Goal: Task Accomplishment & Management: Use online tool/utility

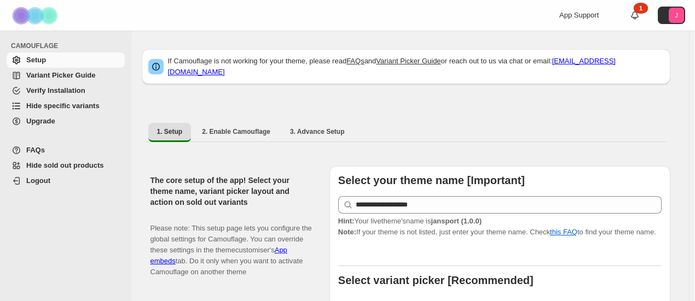
drag, startPoint x: 0, startPoint y: 0, endPoint x: 674, endPoint y: 61, distance: 677.0
click at [57, 107] on span "Hide specific variants" at bounding box center [62, 106] width 73 height 8
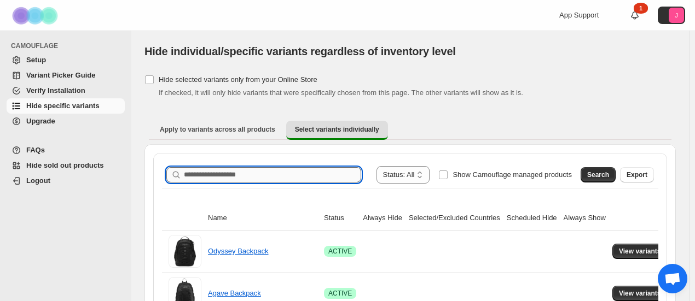
click at [303, 178] on input "Search product name" at bounding box center [272, 174] width 177 height 15
click at [607, 179] on button "Search" at bounding box center [597, 174] width 35 height 15
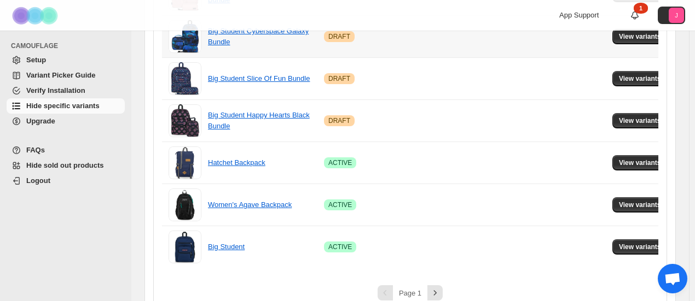
scroll to position [817, 0]
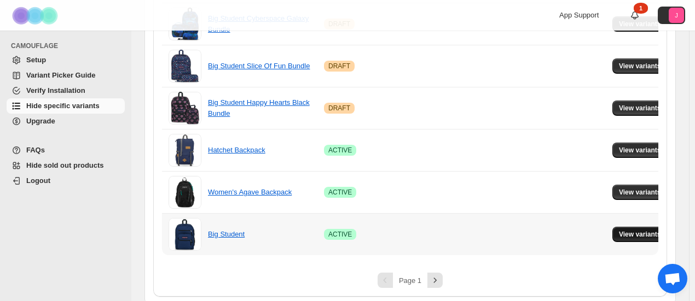
click at [625, 235] on button "View variants" at bounding box center [639, 234] width 55 height 15
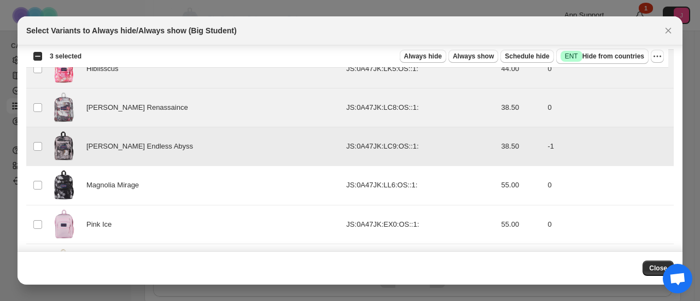
scroll to position [1039, 0]
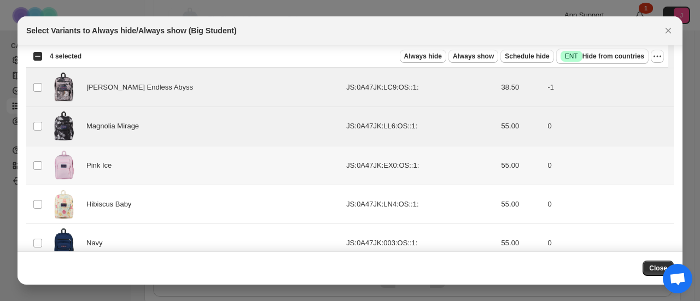
drag, startPoint x: 33, startPoint y: 159, endPoint x: 33, endPoint y: 178, distance: 19.1
click at [33, 162] on td "Select product variant" at bounding box center [36, 165] width 21 height 39
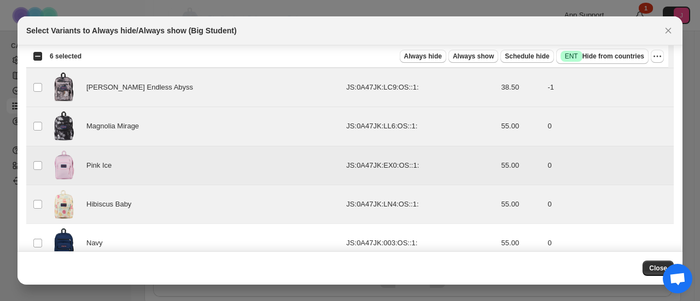
scroll to position [1130, 0]
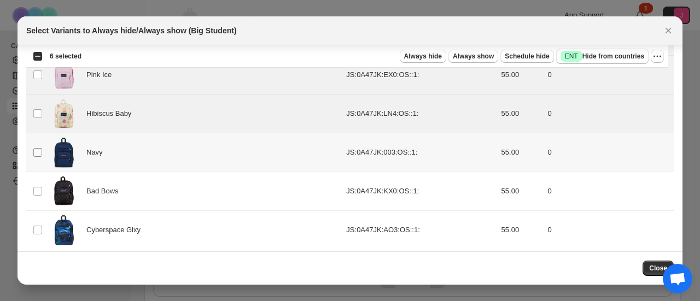
click at [42, 144] on td "Select product variant" at bounding box center [36, 152] width 21 height 39
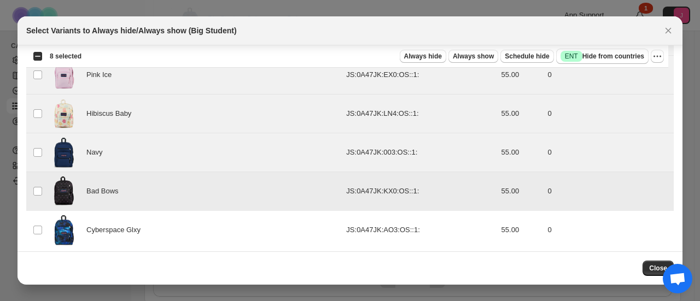
click at [34, 216] on td "Select product variant" at bounding box center [36, 230] width 21 height 39
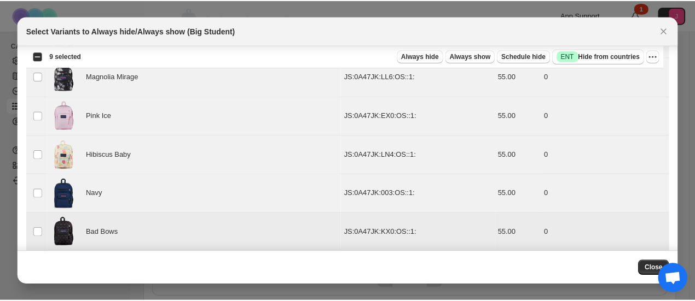
scroll to position [1075, 0]
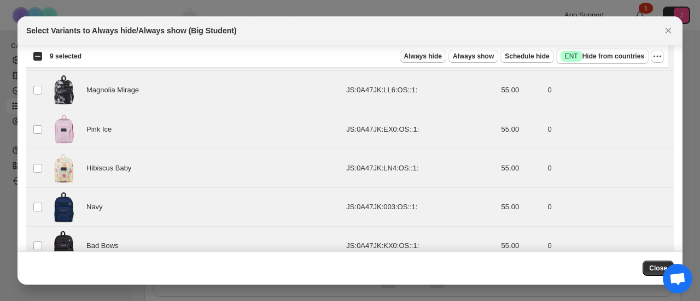
click at [427, 57] on span "Always hide" at bounding box center [423, 56] width 38 height 9
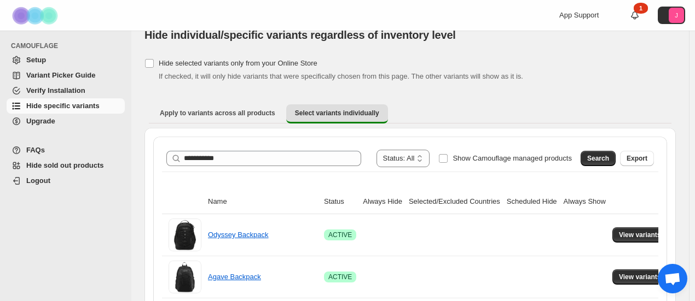
scroll to position [0, 0]
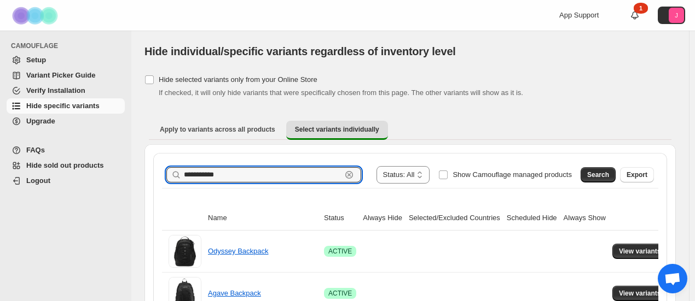
drag, startPoint x: 290, startPoint y: 173, endPoint x: 96, endPoint y: 173, distance: 194.1
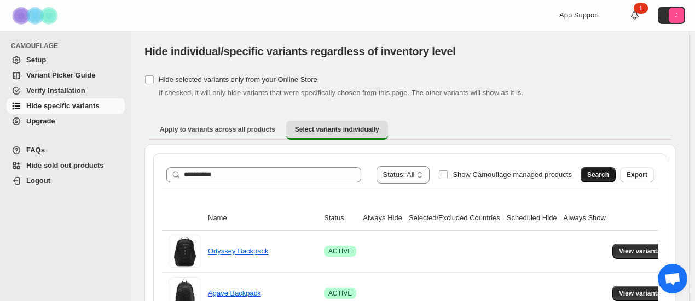
click at [609, 176] on span "Search" at bounding box center [598, 175] width 22 height 9
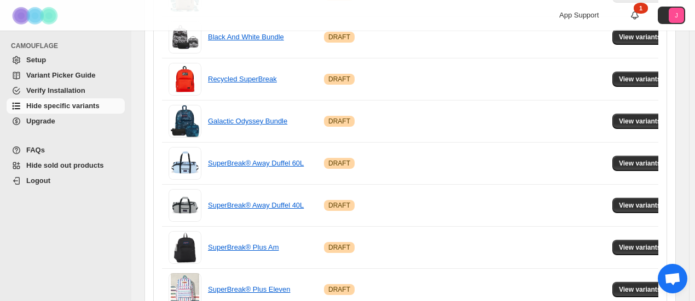
scroll to position [817, 0]
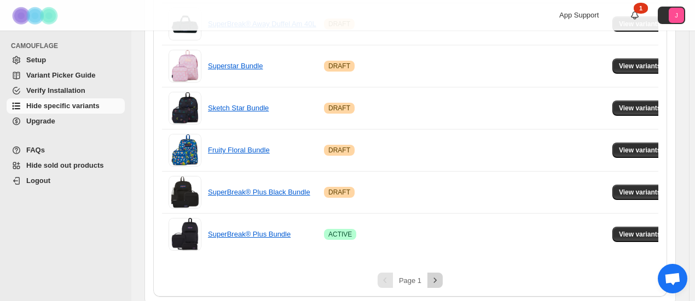
click at [438, 279] on icon "Next" at bounding box center [434, 280] width 11 height 11
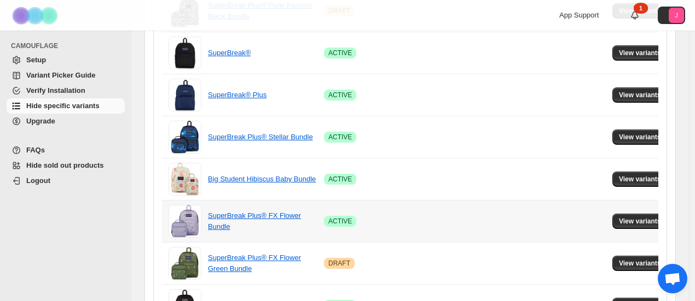
scroll to position [205, 0]
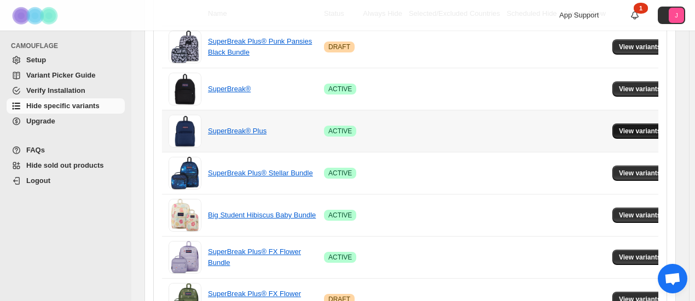
click at [646, 130] on span "View variants" at bounding box center [640, 131] width 42 height 9
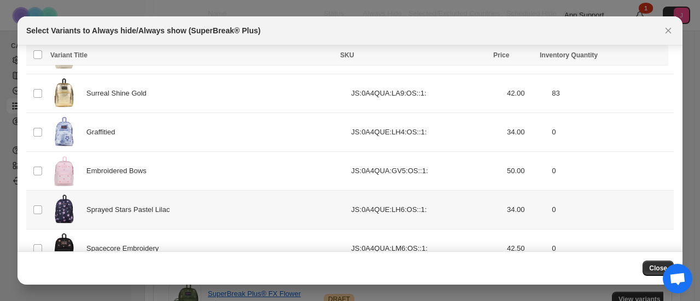
scroll to position [1148, 0]
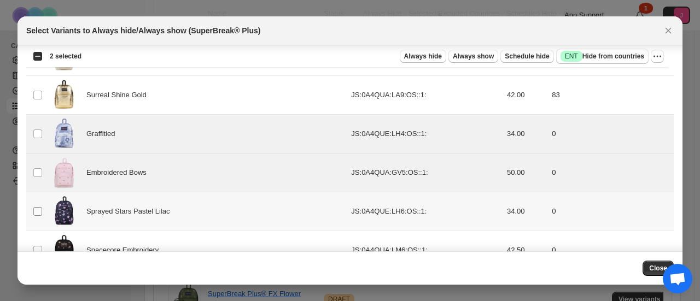
click at [37, 211] on span ":r1q:" at bounding box center [38, 212] width 10 height 10
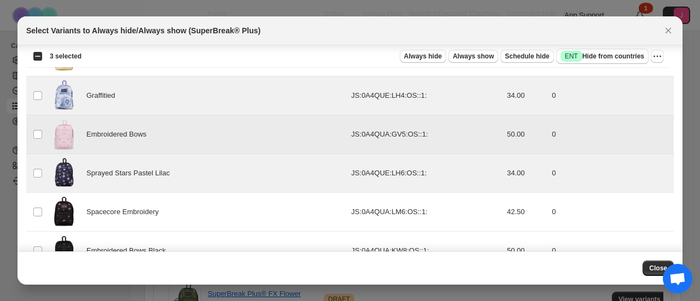
scroll to position [1258, 0]
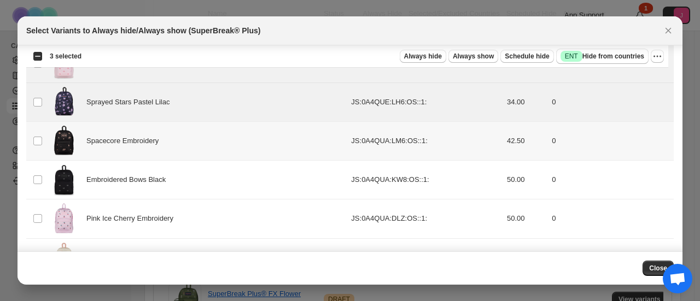
click at [44, 138] on td "Select product variant" at bounding box center [36, 141] width 21 height 39
click at [34, 183] on td "Select product variant" at bounding box center [36, 180] width 21 height 39
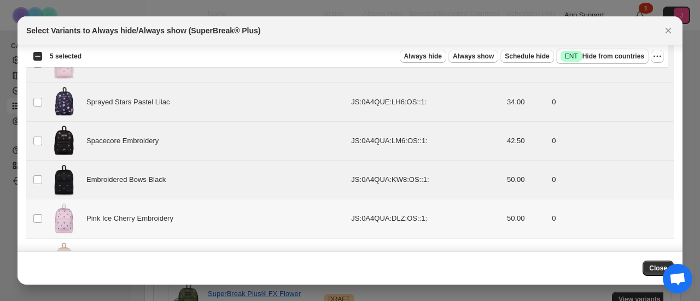
click at [40, 207] on td "Select product variant" at bounding box center [36, 219] width 21 height 39
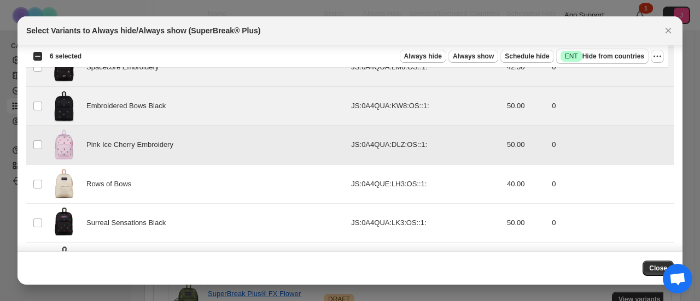
scroll to position [1362, 0]
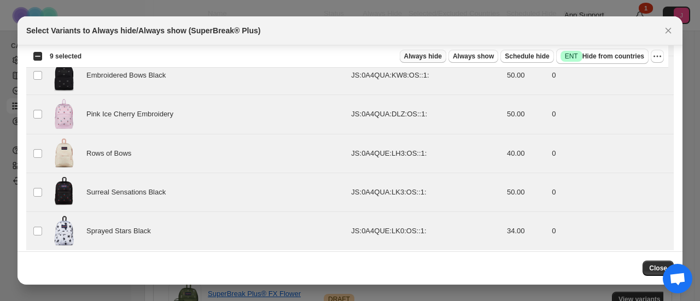
click at [441, 58] on span "Always hide" at bounding box center [423, 56] width 38 height 9
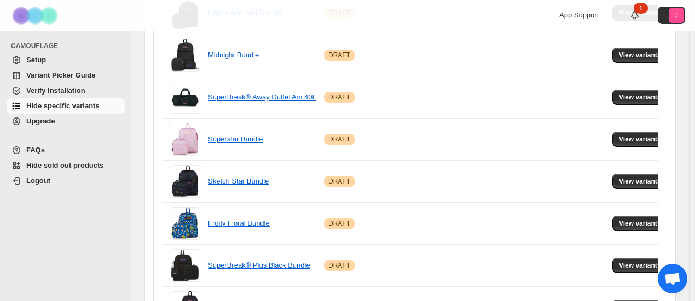
scroll to position [817, 0]
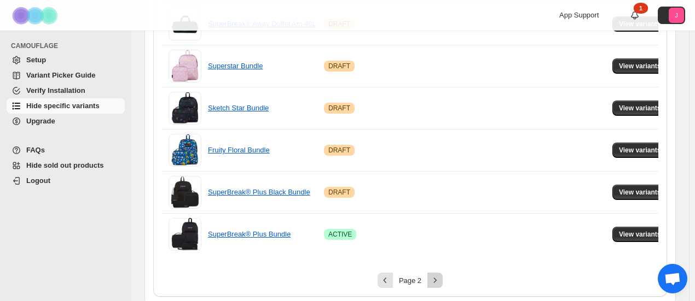
click at [431, 276] on button "Next" at bounding box center [434, 280] width 15 height 15
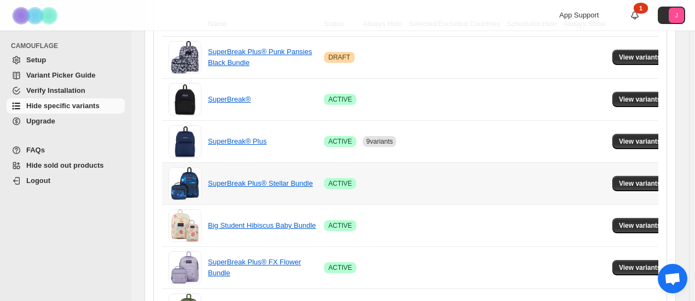
scroll to position [95, 0]
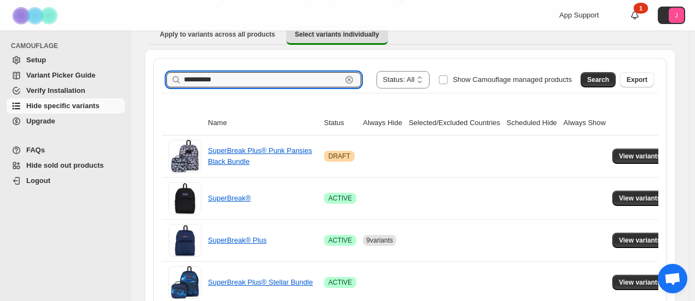
drag, startPoint x: 234, startPoint y: 80, endPoint x: 94, endPoint y: 71, distance: 140.3
click at [94, 71] on div "**********" at bounding box center [347, 213] width 695 height 617
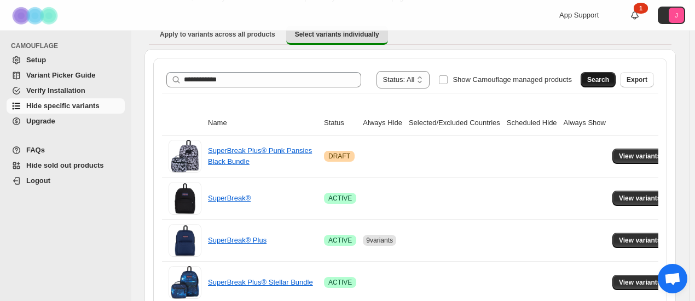
click at [609, 85] on button "Search" at bounding box center [597, 79] width 35 height 15
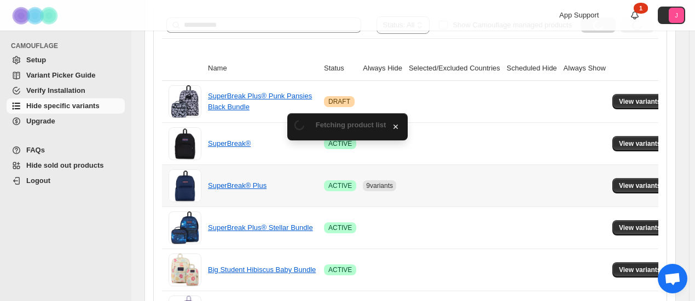
scroll to position [146, 0]
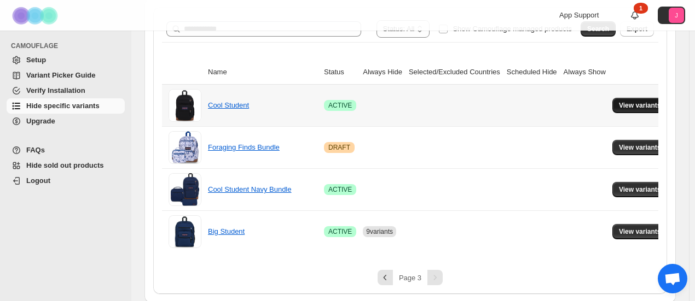
click at [645, 104] on span "View variants" at bounding box center [640, 105] width 42 height 9
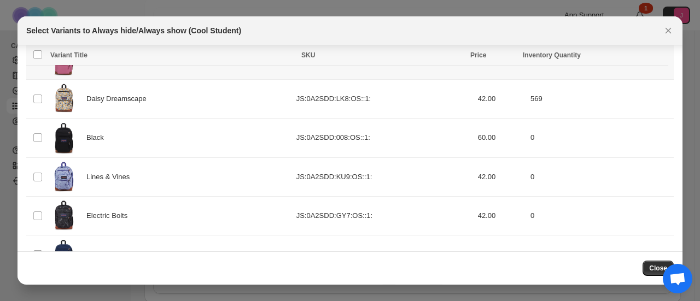
scroll to position [433, 0]
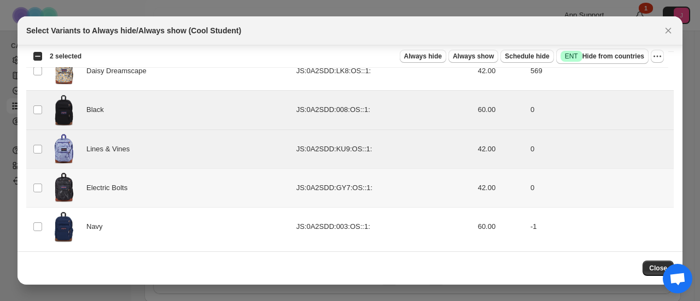
click at [33, 192] on td "Select product variant" at bounding box center [36, 187] width 21 height 39
click at [39, 230] on td "Select product variant" at bounding box center [36, 226] width 21 height 39
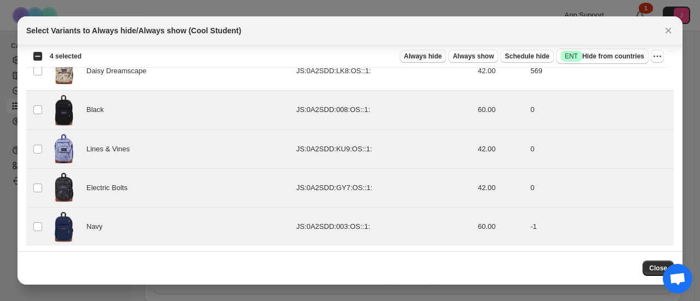
click at [442, 59] on span "Always hide" at bounding box center [423, 56] width 38 height 9
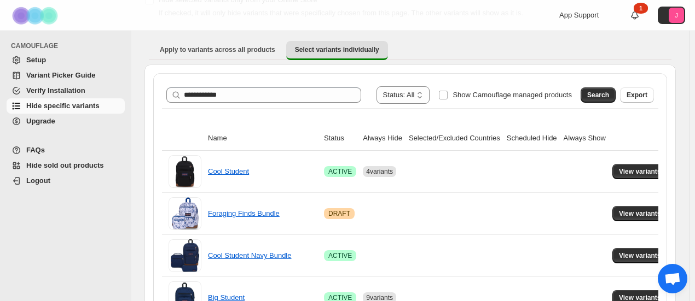
scroll to position [37, 0]
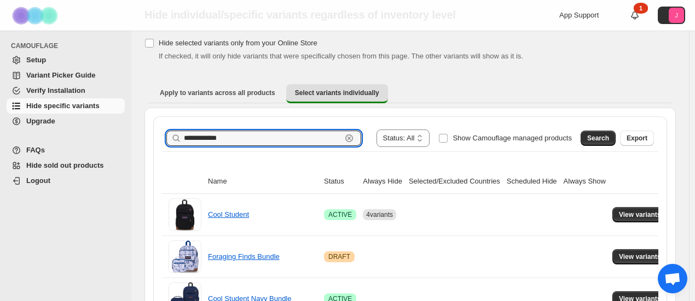
drag, startPoint x: 247, startPoint y: 134, endPoint x: 118, endPoint y: 138, distance: 129.1
click at [119, 138] on div "**********" at bounding box center [347, 187] width 695 height 449
click at [615, 137] on button "Search" at bounding box center [597, 138] width 35 height 15
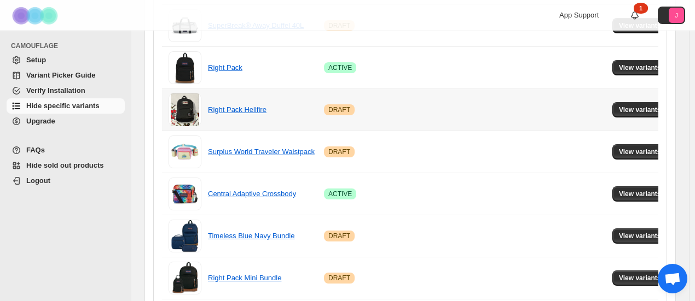
scroll to position [201, 0]
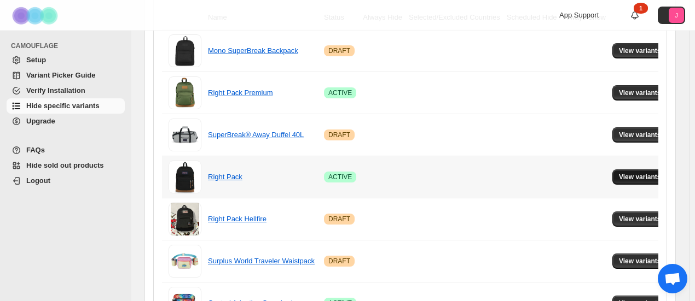
click at [619, 179] on span "View variants" at bounding box center [640, 177] width 42 height 9
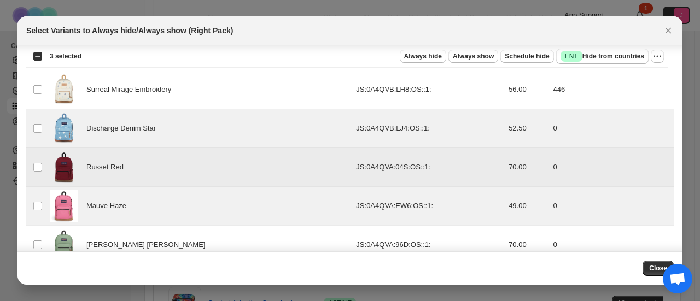
scroll to position [859, 0]
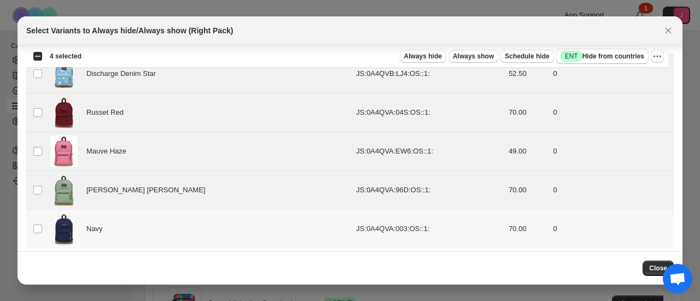
click at [43, 224] on td "Select product variant" at bounding box center [36, 229] width 21 height 39
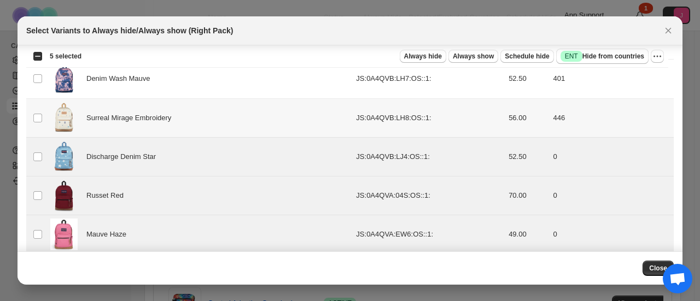
scroll to position [695, 0]
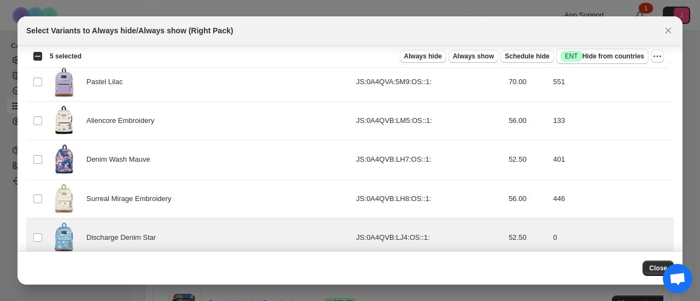
click at [410, 53] on div "Always hide Always show Schedule hide Success ENT Hide from countries" at bounding box center [369, 56] width 558 height 15
click at [422, 59] on span "Always hide" at bounding box center [423, 56] width 38 height 9
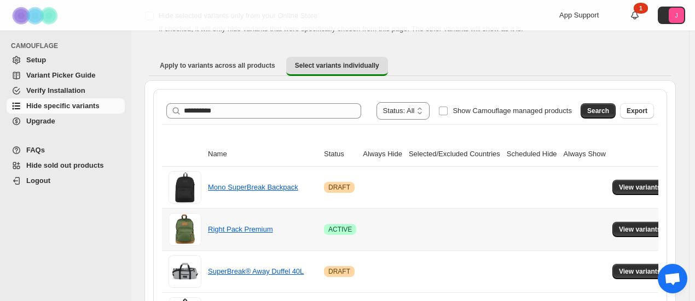
scroll to position [0, 0]
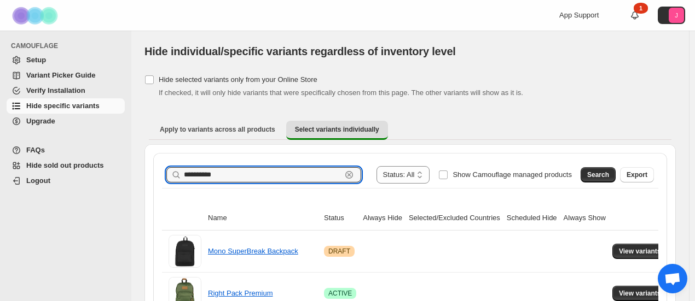
drag, startPoint x: 227, startPoint y: 167, endPoint x: 142, endPoint y: 171, distance: 84.9
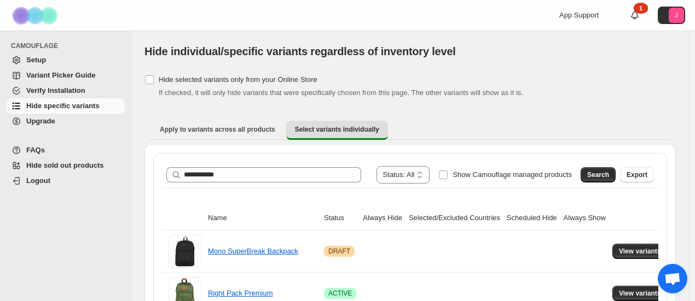
click at [605, 177] on span "Search" at bounding box center [598, 175] width 22 height 9
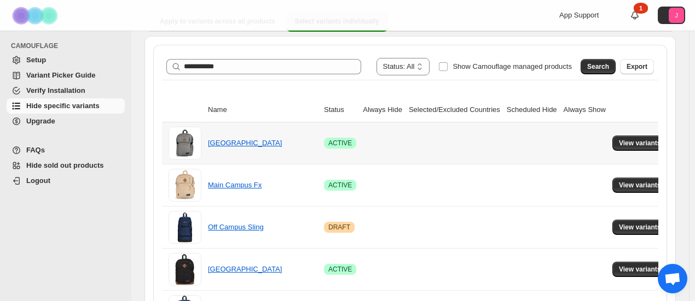
scroll to position [109, 0]
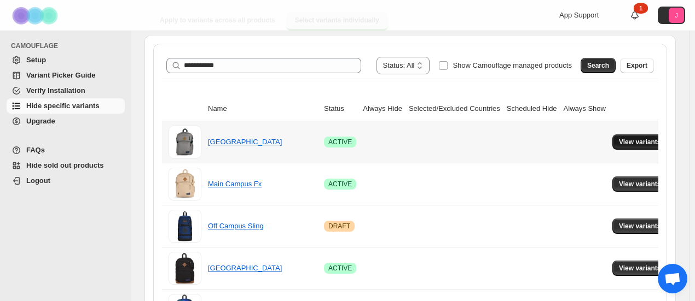
click at [628, 135] on button "View variants" at bounding box center [639, 142] width 55 height 15
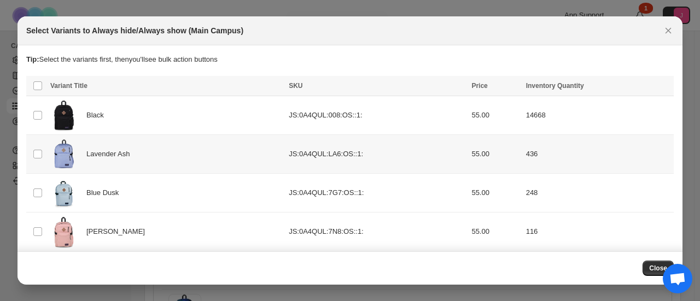
scroll to position [278, 0]
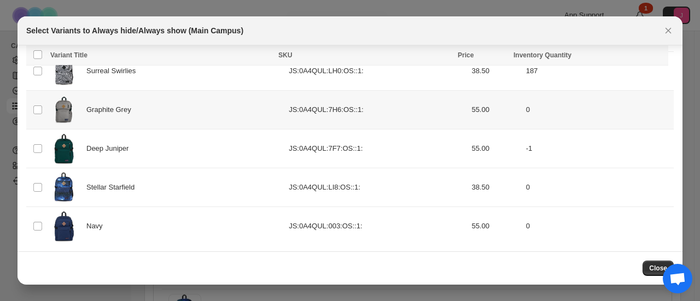
click at [38, 114] on td "Select product variant" at bounding box center [36, 109] width 21 height 39
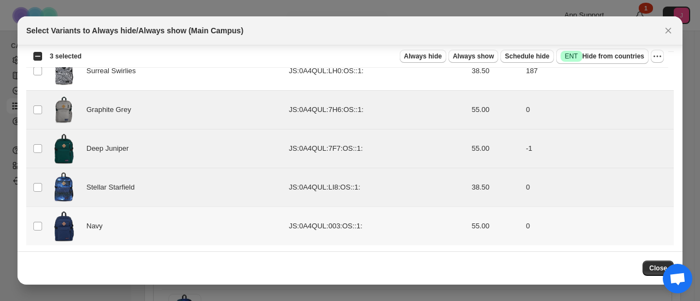
click at [38, 211] on td "Select product variant" at bounding box center [36, 226] width 21 height 39
click at [442, 54] on span "Always hide" at bounding box center [423, 56] width 38 height 9
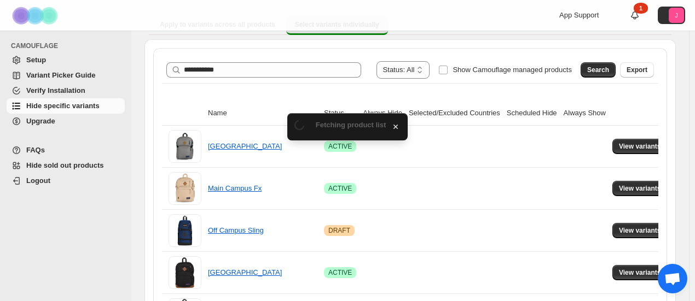
scroll to position [109, 0]
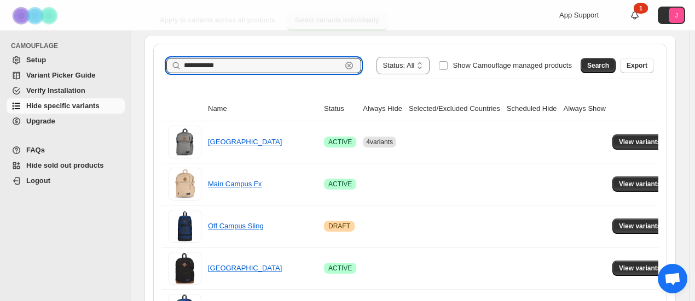
drag, startPoint x: 209, startPoint y: 67, endPoint x: 75, endPoint y: 72, distance: 134.6
click at [95, 66] on div "**********" at bounding box center [347, 157] width 695 height 533
click at [599, 71] on button "Search" at bounding box center [597, 65] width 35 height 15
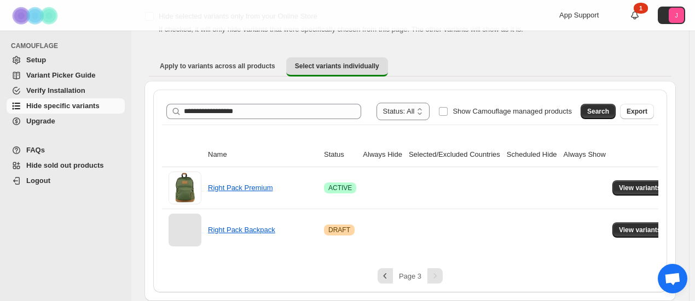
scroll to position [62, 0]
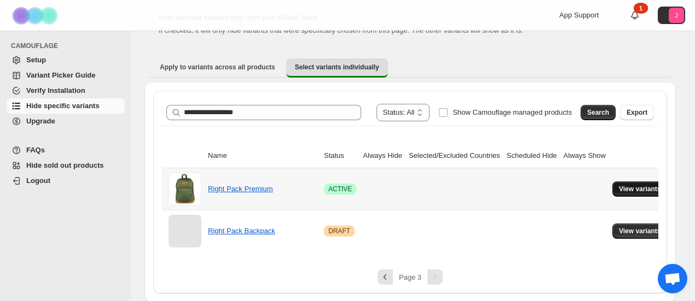
click at [619, 192] on span "View variants" at bounding box center [640, 189] width 42 height 9
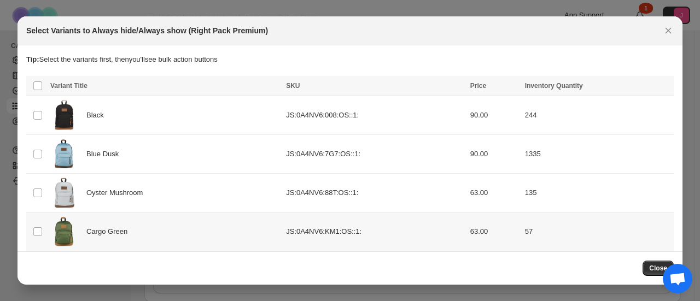
click at [37, 247] on td "Select product variant" at bounding box center [36, 232] width 21 height 39
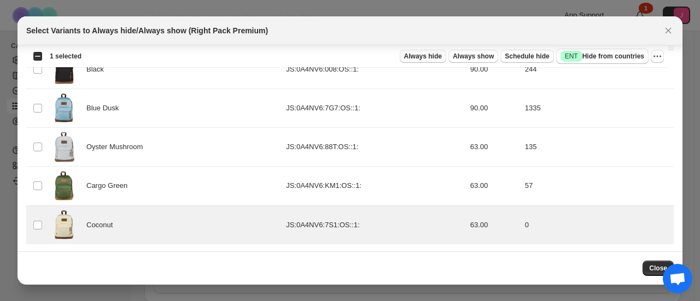
click at [439, 55] on span "Always hide" at bounding box center [423, 56] width 38 height 9
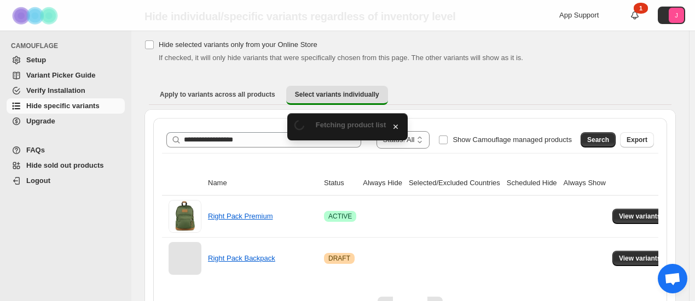
scroll to position [62, 0]
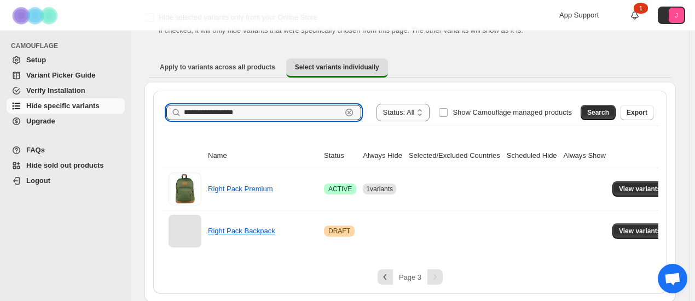
drag, startPoint x: 217, startPoint y: 114, endPoint x: 69, endPoint y: 116, distance: 147.7
click at [71, 115] on div "**********" at bounding box center [347, 120] width 695 height 365
click at [601, 111] on span "Search" at bounding box center [598, 112] width 22 height 9
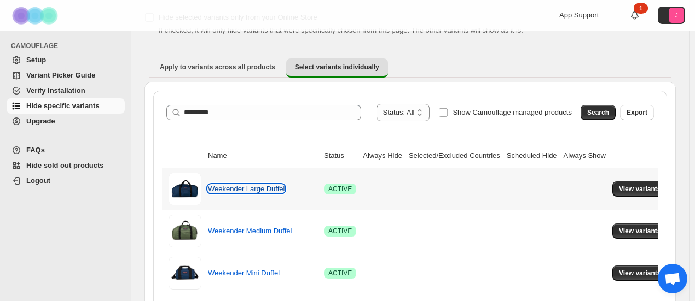
click at [245, 188] on link "Weekender Large Duffel" at bounding box center [246, 189] width 77 height 8
click at [612, 186] on button "View variants" at bounding box center [639, 189] width 55 height 15
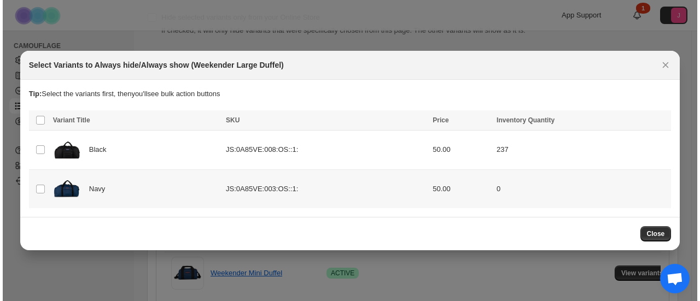
scroll to position [0, 0]
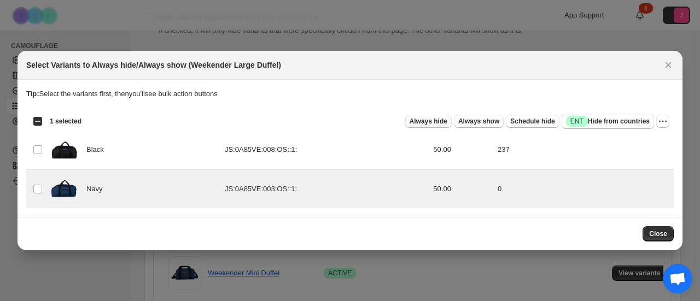
click at [444, 126] on span "Always hide" at bounding box center [429, 121] width 38 height 9
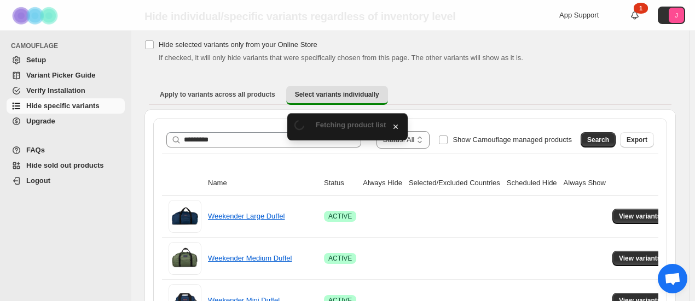
scroll to position [62, 0]
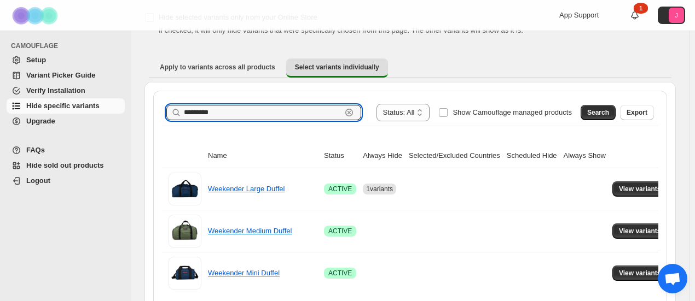
drag, startPoint x: 249, startPoint y: 116, endPoint x: 130, endPoint y: 113, distance: 119.3
click at [131, 113] on div "**********" at bounding box center [347, 141] width 695 height 407
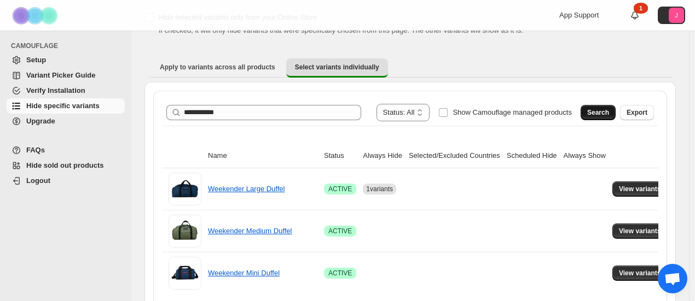
click at [598, 108] on span "Search" at bounding box center [598, 112] width 22 height 9
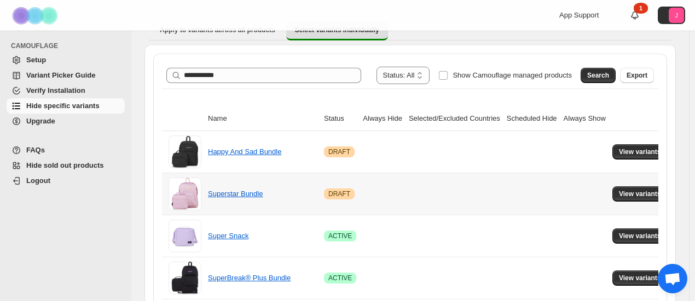
scroll to position [117, 0]
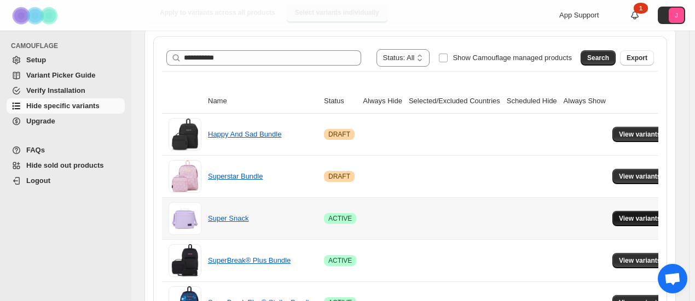
click at [647, 221] on span "View variants" at bounding box center [640, 218] width 42 height 9
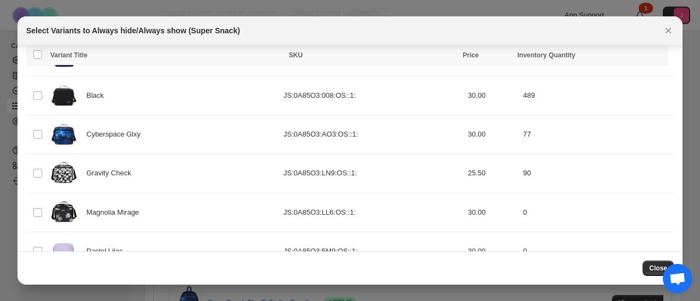
scroll to position [162, 0]
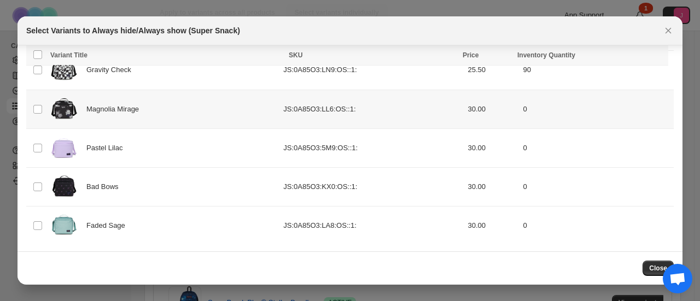
click at [31, 103] on td "Select product variant" at bounding box center [36, 109] width 21 height 39
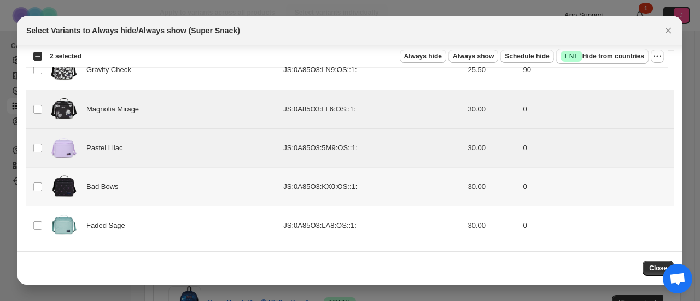
click at [37, 177] on td "Select product variant" at bounding box center [36, 186] width 21 height 39
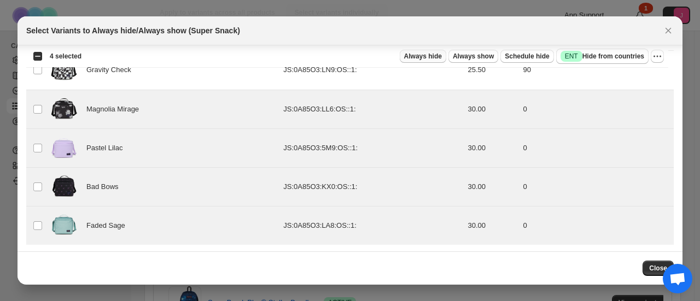
click at [441, 60] on span "Always hide" at bounding box center [423, 56] width 38 height 9
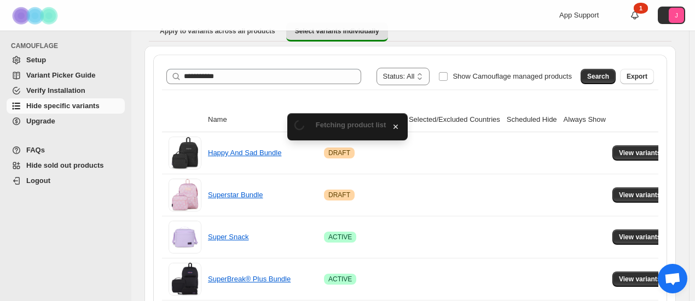
scroll to position [117, 0]
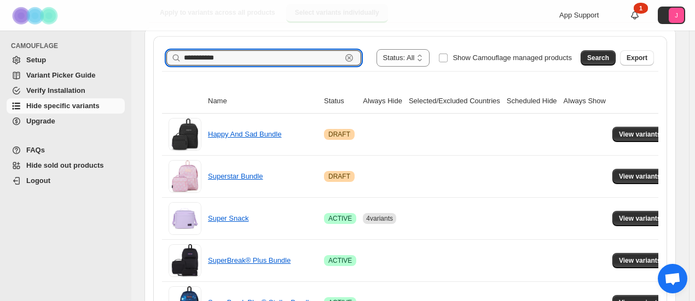
drag, startPoint x: 241, startPoint y: 63, endPoint x: 149, endPoint y: 57, distance: 92.6
click at [148, 49] on div "**********" at bounding box center [409, 242] width 531 height 431
click at [608, 56] on span "Search" at bounding box center [598, 58] width 22 height 9
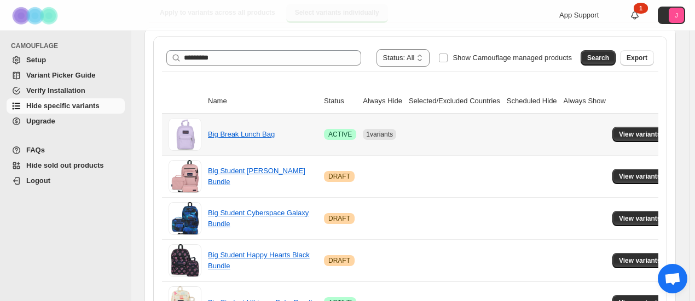
click at [622, 125] on td "View variants" at bounding box center [641, 135] width 65 height 42
click at [623, 132] on span "View variants" at bounding box center [640, 134] width 42 height 9
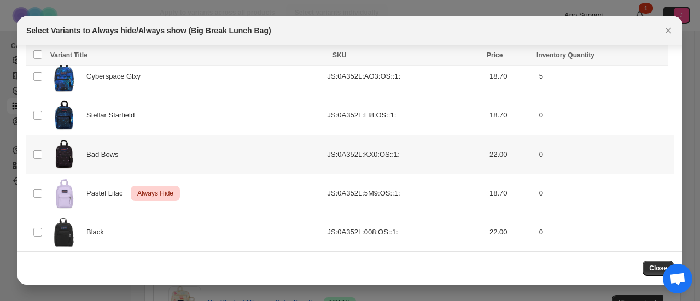
scroll to position [123, 0]
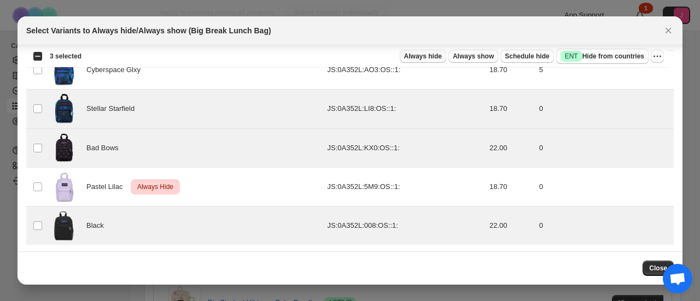
click at [441, 55] on span "Always hide" at bounding box center [423, 56] width 38 height 9
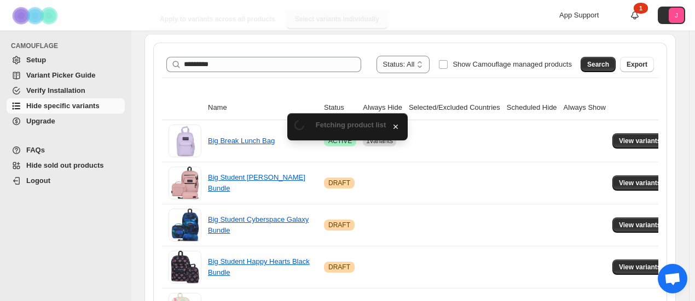
scroll to position [117, 0]
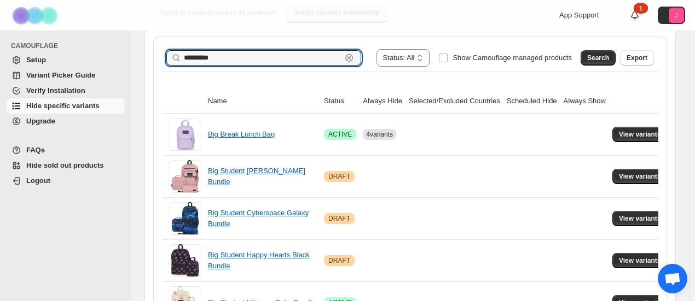
drag, startPoint x: 220, startPoint y: 59, endPoint x: 58, endPoint y: 54, distance: 162.5
click at [59, 54] on div "**********" at bounding box center [347, 149] width 695 height 533
click at [612, 68] on div "**********" at bounding box center [410, 58] width 496 height 26
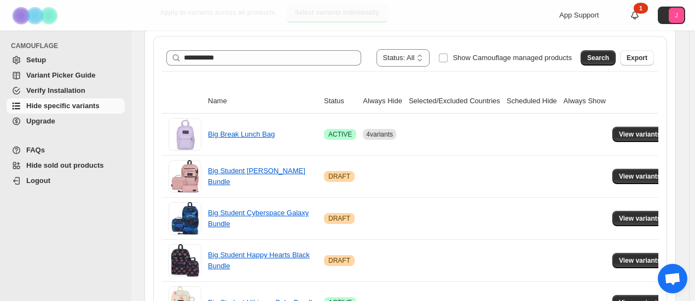
click at [611, 66] on div "Search Export" at bounding box center [615, 56] width 78 height 22
click at [609, 61] on span "Search" at bounding box center [598, 58] width 22 height 9
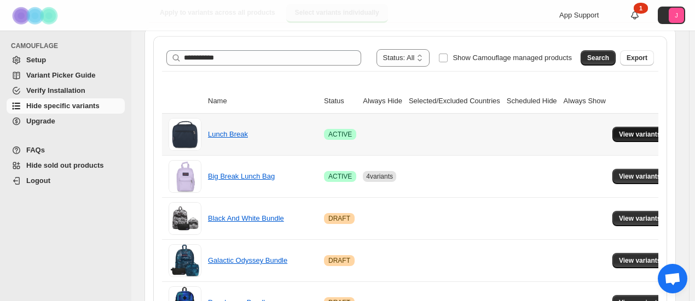
click at [619, 131] on span "View variants" at bounding box center [640, 134] width 42 height 9
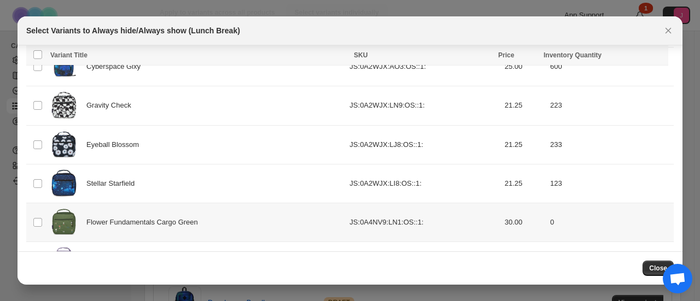
scroll to position [159, 0]
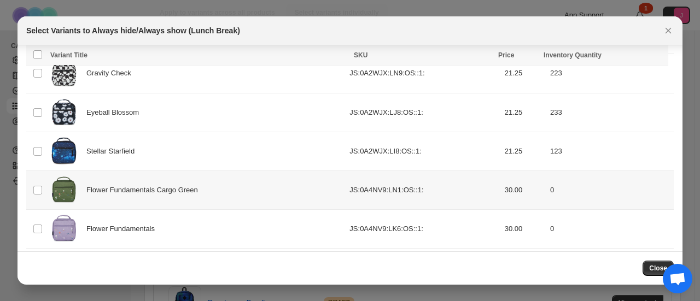
click at [43, 171] on td "Select product variant" at bounding box center [36, 190] width 21 height 39
click at [45, 186] on td "Select product variant" at bounding box center [36, 190] width 21 height 39
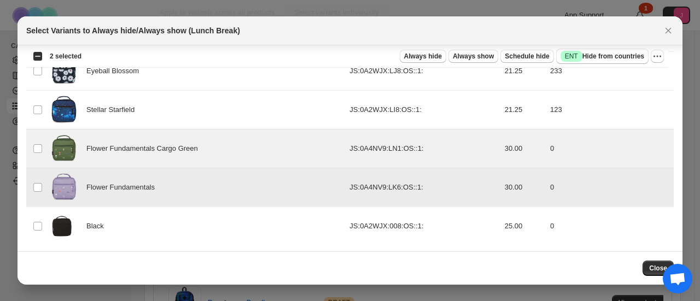
scroll to position [201, 0]
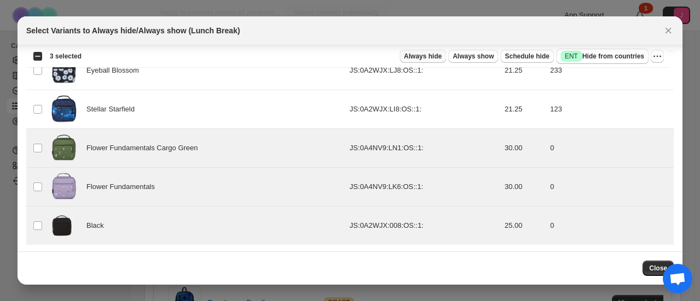
click at [429, 55] on span "Always hide" at bounding box center [423, 56] width 38 height 9
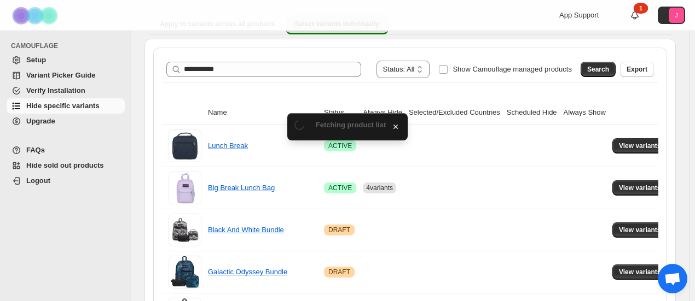
scroll to position [117, 0]
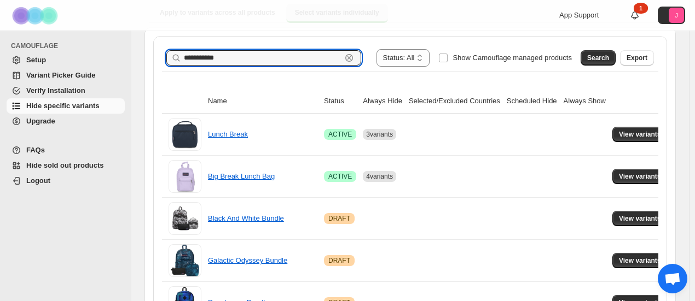
drag, startPoint x: 249, startPoint y: 62, endPoint x: 121, endPoint y: 50, distance: 128.5
click at [596, 57] on span "Search" at bounding box center [598, 58] width 22 height 9
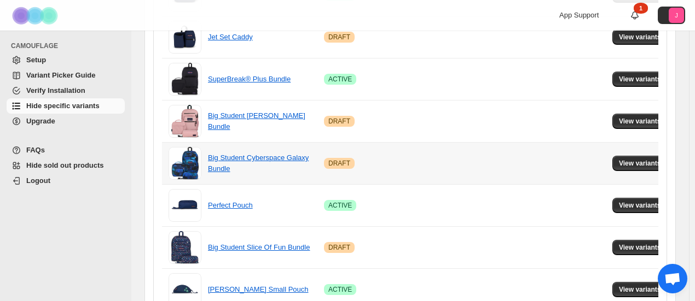
scroll to position [330, 0]
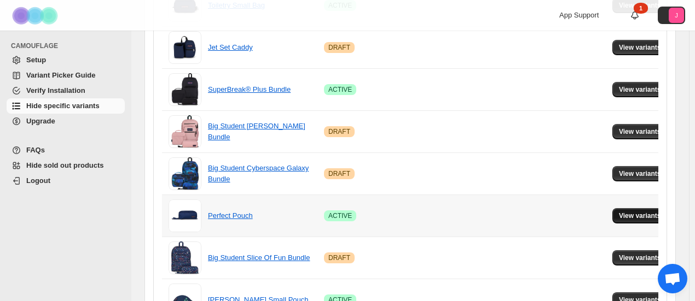
click at [609, 208] on td "View variants" at bounding box center [641, 216] width 65 height 42
click at [612, 210] on button "View variants" at bounding box center [639, 215] width 55 height 15
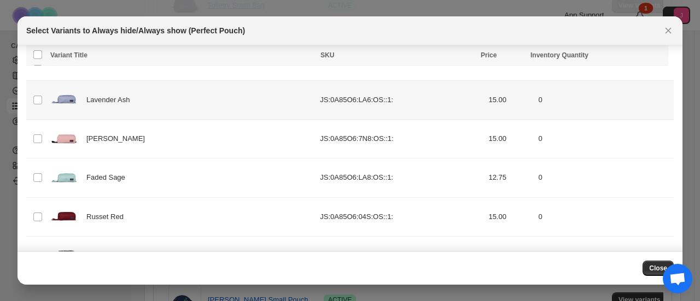
scroll to position [383, 0]
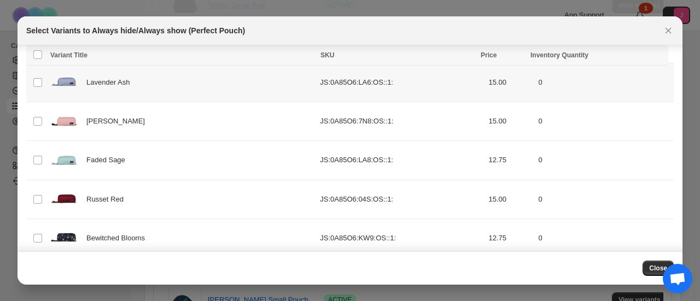
click at [32, 83] on td "Select product variant" at bounding box center [36, 82] width 21 height 39
click at [33, 127] on td "Select product variant" at bounding box center [36, 121] width 21 height 39
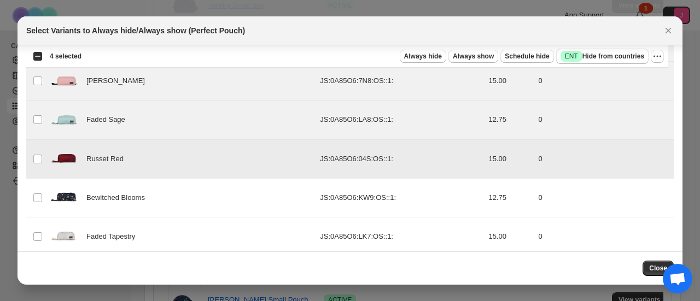
scroll to position [433, 0]
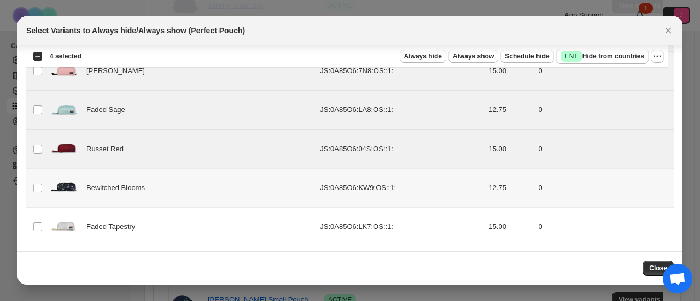
click at [45, 181] on td "Select product variant" at bounding box center [36, 187] width 21 height 39
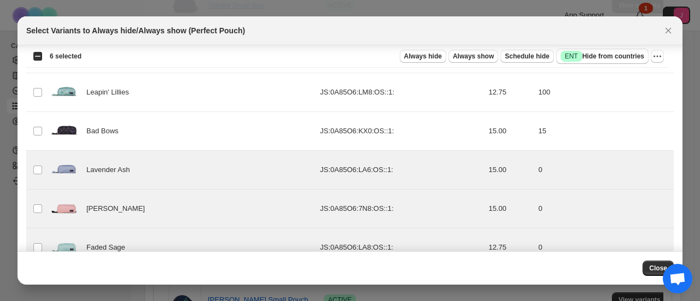
scroll to position [269, 0]
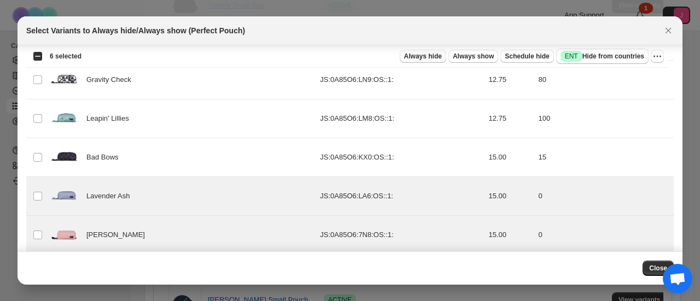
click at [421, 54] on span "Always hide" at bounding box center [423, 56] width 38 height 9
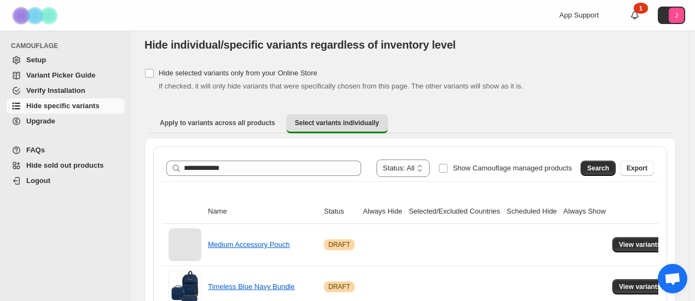
scroll to position [0, 0]
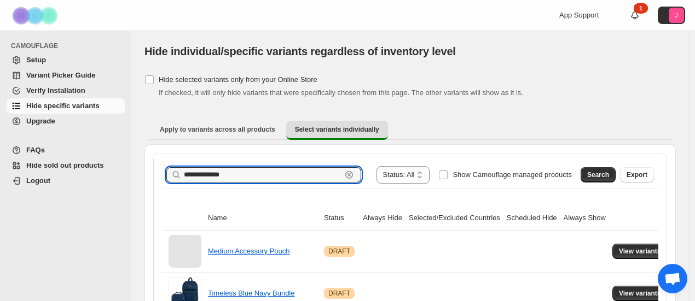
drag, startPoint x: 229, startPoint y: 177, endPoint x: 37, endPoint y: 167, distance: 191.6
type input "**********"
click at [609, 176] on span "Search" at bounding box center [598, 175] width 22 height 9
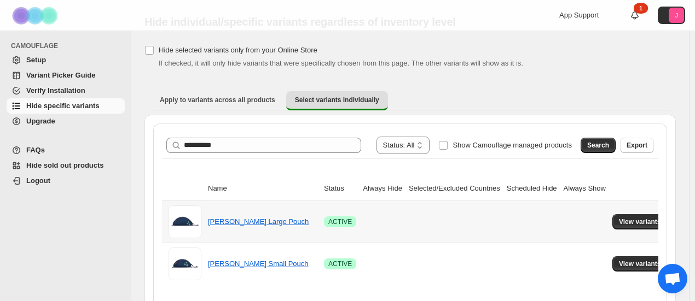
scroll to position [55, 0]
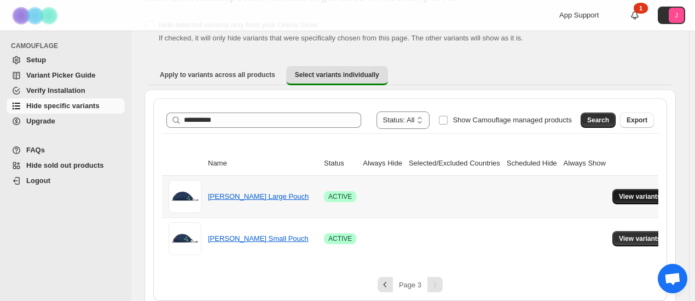
click at [628, 200] on span "View variants" at bounding box center [640, 196] width 42 height 9
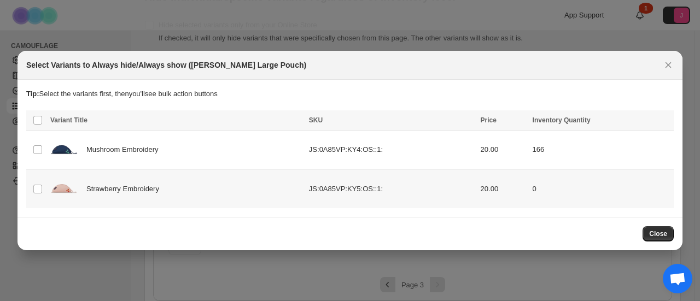
click at [31, 189] on td "Select product variant" at bounding box center [36, 189] width 21 height 39
click at [447, 121] on span "Always hide" at bounding box center [429, 121] width 38 height 9
